Goal: Transaction & Acquisition: Purchase product/service

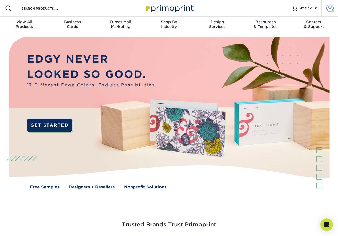
click at [327, 9] on span at bounding box center [329, 8] width 7 height 7
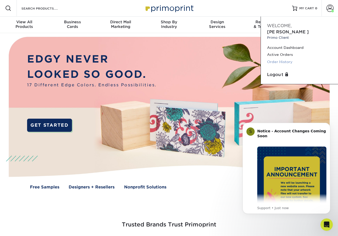
click at [278, 58] on link "Order History" at bounding box center [299, 61] width 65 height 7
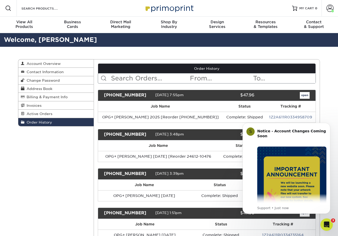
click at [9, 8] on span at bounding box center [8, 8] width 6 height 6
paste input "19513-103179-342-1"
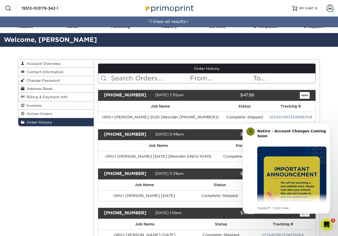
type input "19513-103179-342-1"
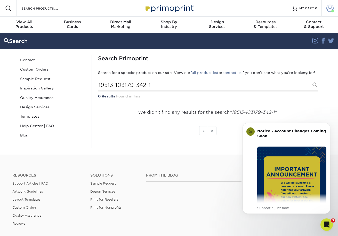
click at [327, 11] on span at bounding box center [329, 8] width 7 height 7
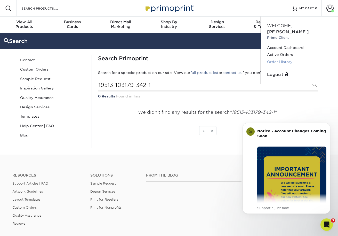
click at [285, 58] on link "Order History" at bounding box center [299, 61] width 65 height 7
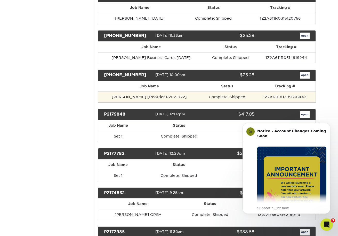
scroll to position [5177, 0]
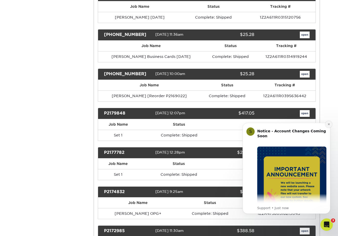
click at [329, 125] on icon "Dismiss notification" at bounding box center [328, 124] width 3 height 3
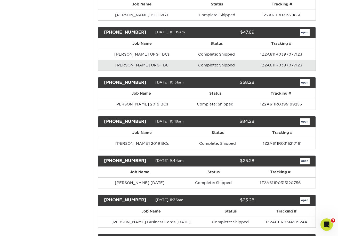
scroll to position [5011, 0]
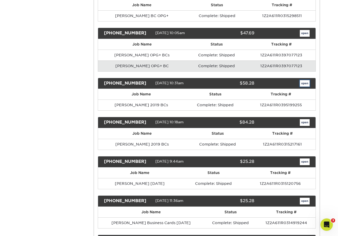
click at [308, 83] on link "open" at bounding box center [305, 83] width 10 height 7
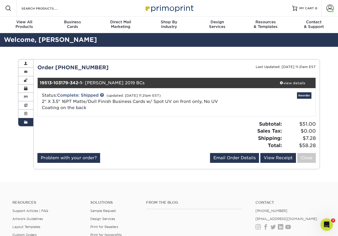
click at [26, 104] on span at bounding box center [26, 105] width 4 height 4
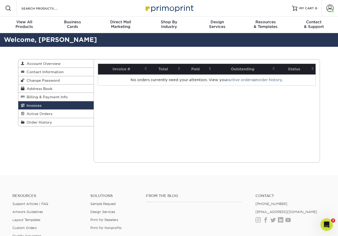
click at [64, 153] on div "Invoices Account Overview Contact Information Change Password Address Book Bill…" at bounding box center [169, 111] width 310 height 128
click at [108, 169] on div "Invoices Account Overview Contact Information Change Password Address Book Bill…" at bounding box center [169, 111] width 310 height 128
click at [67, 146] on div "Invoices Account Overview Contact Information Change Password Address Book Bill…" at bounding box center [169, 111] width 310 height 128
click at [39, 122] on span "Order History" at bounding box center [39, 122] width 28 height 4
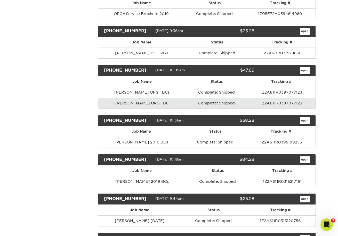
scroll to position [4975, 0]
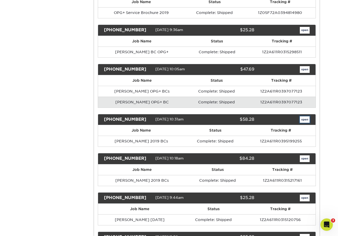
click at [305, 120] on link "open" at bounding box center [305, 119] width 10 height 7
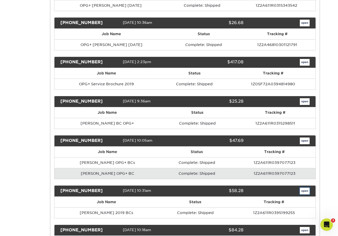
scroll to position [0, 0]
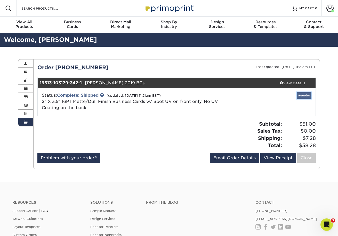
click at [307, 94] on link "Reorder" at bounding box center [304, 95] width 14 height 6
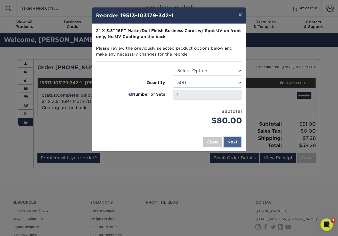
click at [237, 142] on button "Next" at bounding box center [232, 142] width 17 height 10
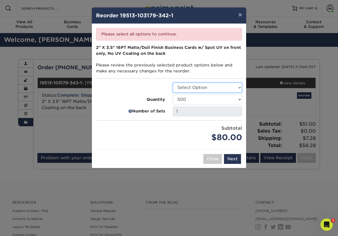
click at [201, 85] on select "Select Option Business Cards" at bounding box center [207, 88] width 69 height 10
select select "3b5148f1-0588-4f88-a218-97bcfdce65c1"
click at [232, 158] on button "Next" at bounding box center [232, 159] width 17 height 10
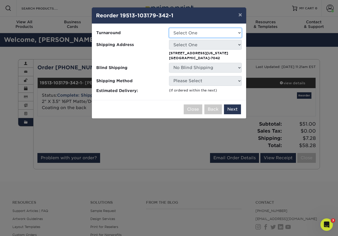
click at [214, 33] on select "Select One 2-4 Business Days" at bounding box center [205, 33] width 73 height 10
select select "4dc6cca5-ac1c-4fbc-b82e-08d4f0b15061"
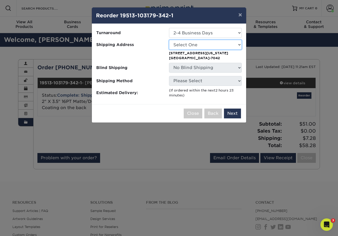
click at [209, 44] on select "Select One Antonia Duncan AVANT -GARDE DESIGN BankAmericard BTD Charles Gray Ch…" at bounding box center [205, 45] width 73 height 10
select select "42053"
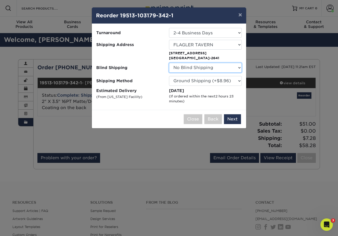
click at [193, 69] on select "No Blind Shipping Antonia Duncan AVANT -GARDE DESIGN BankAmericard BTD Charles …" at bounding box center [205, 68] width 73 height 10
select select "283346"
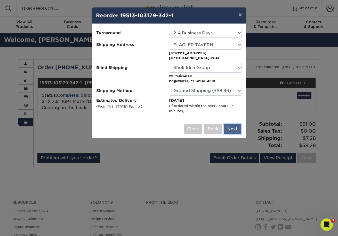
click at [234, 129] on button "Next" at bounding box center [232, 129] width 17 height 10
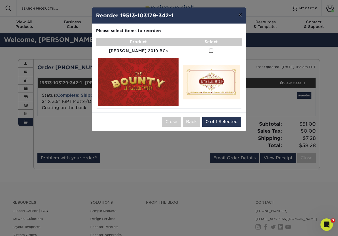
click at [240, 15] on button "×" at bounding box center [240, 14] width 12 height 14
